Goal: Check status: Check status

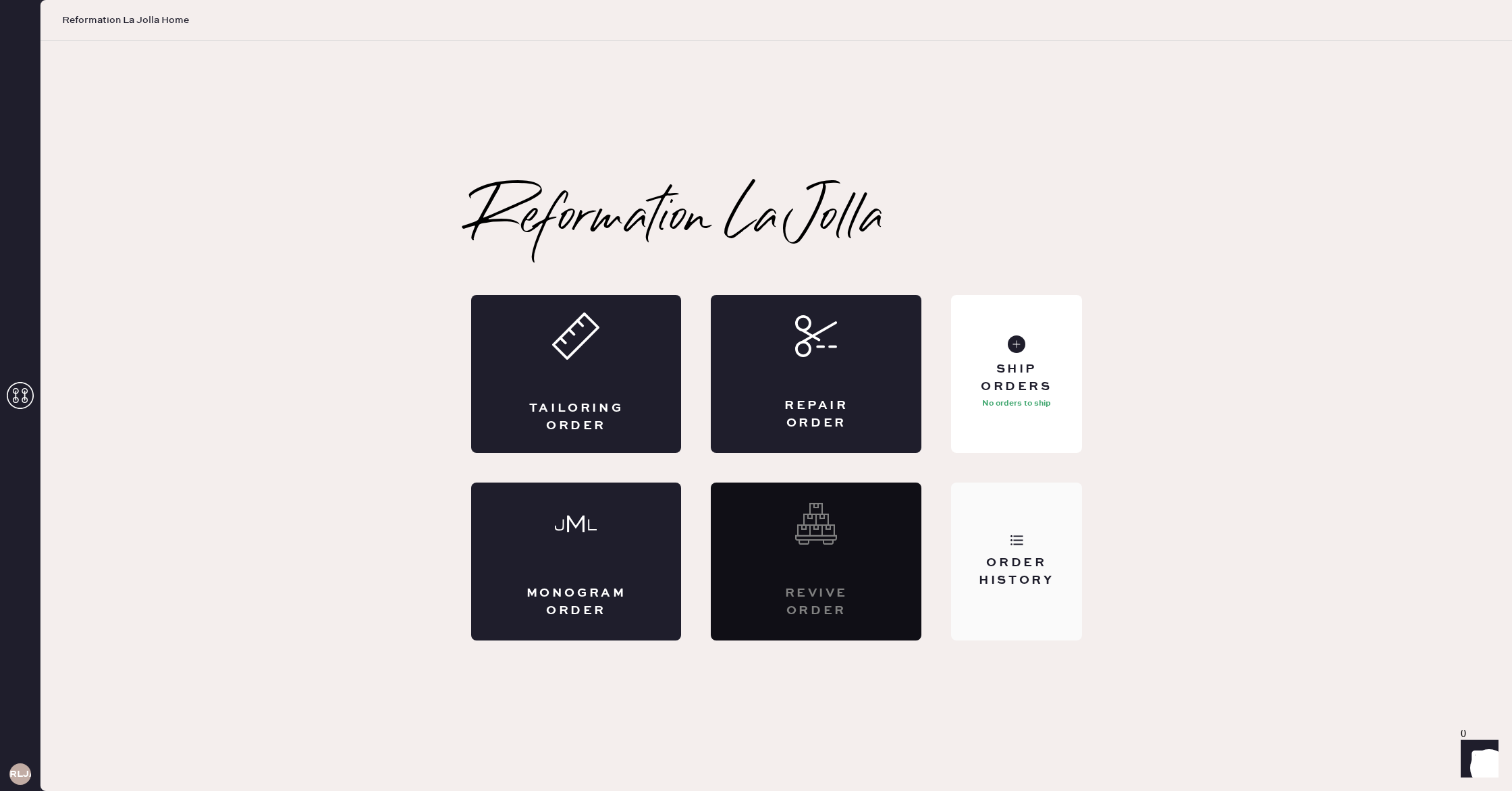
click at [988, 542] on div "Order History" at bounding box center [1016, 561] width 130 height 158
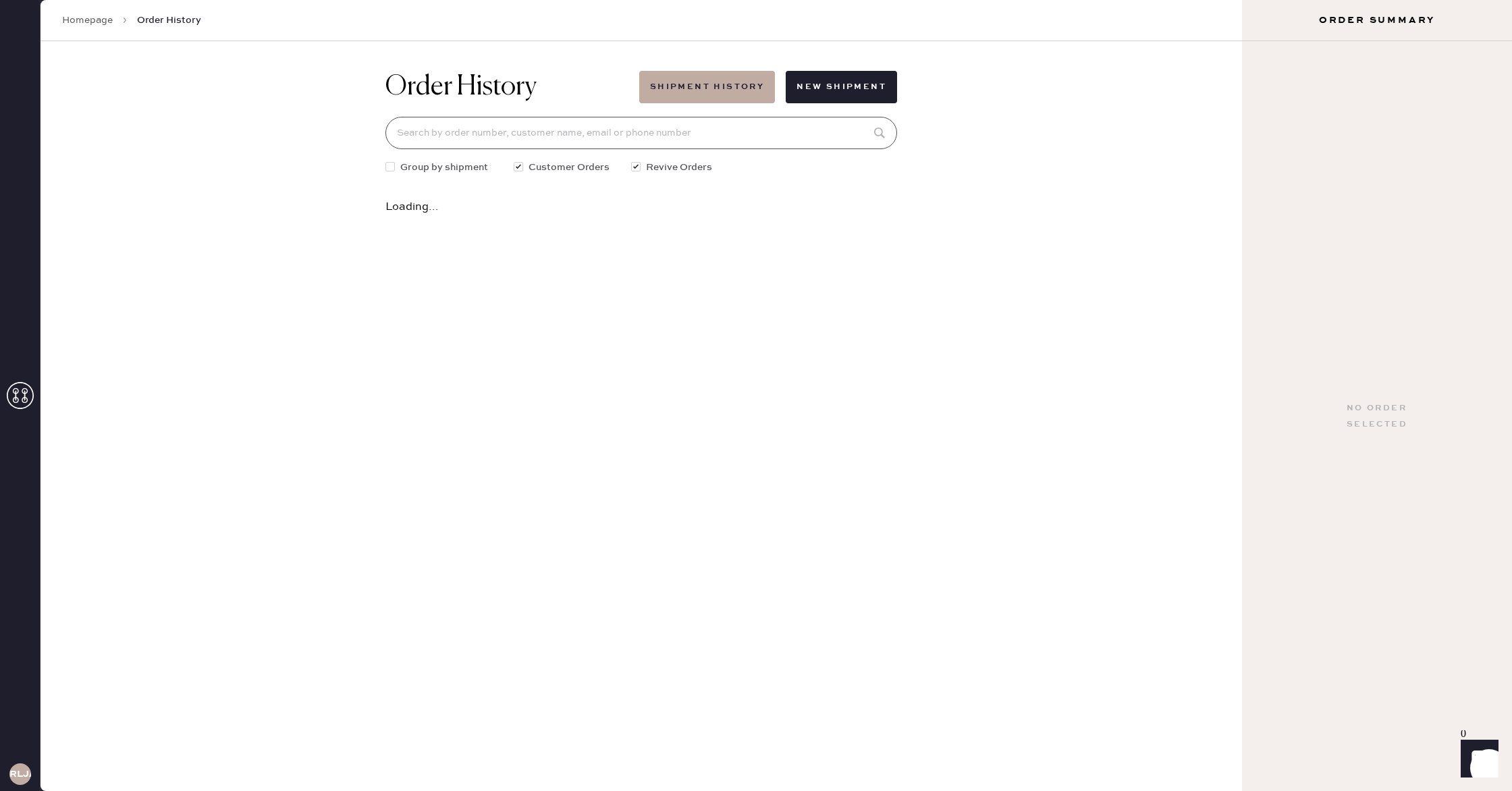
click at [469, 123] on input at bounding box center [641, 132] width 512 height 32
type input "5109255756"
click at [623, 230] on div "Order #81734: [PERSON_NAME] [DATE] • 1 garment Received at [GEOGRAPHIC_DATA]" at bounding box center [641, 212] width 512 height 53
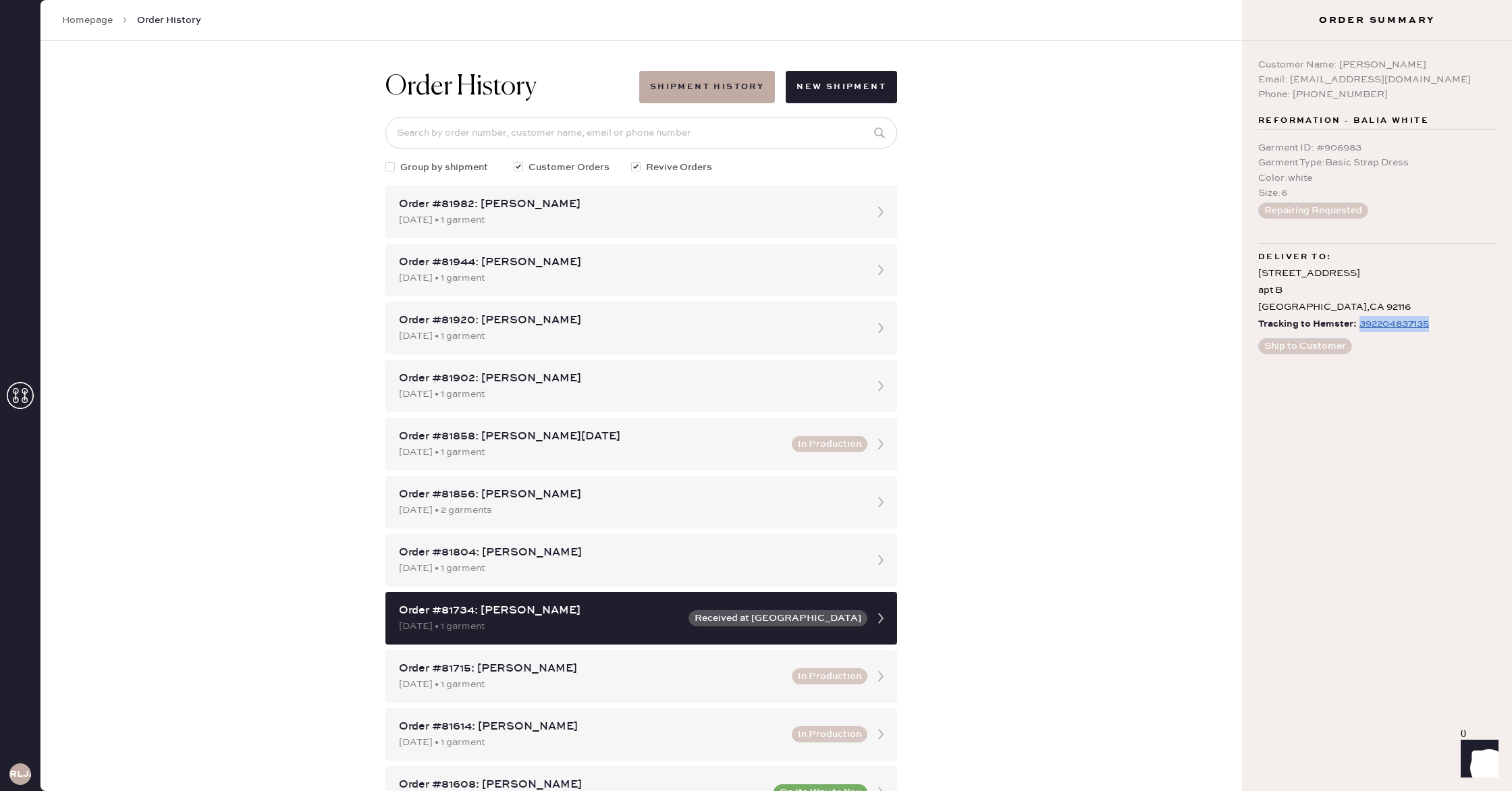
drag, startPoint x: 1447, startPoint y: 324, endPoint x: 1357, endPoint y: 322, distance: 90.0
click at [1357, 322] on div "Tracking to Hemster: 392204837135" at bounding box center [1377, 325] width 237 height 17
click at [1383, 379] on div "Customer Name: [PERSON_NAME] Email: [EMAIL_ADDRESS][DOMAIN_NAME] Phone: [PHONE_…" at bounding box center [1376, 416] width 270 height 750
